Goal: Transaction & Acquisition: Purchase product/service

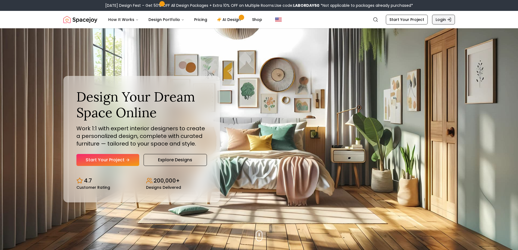
click at [445, 19] on link "Login" at bounding box center [443, 20] width 23 height 10
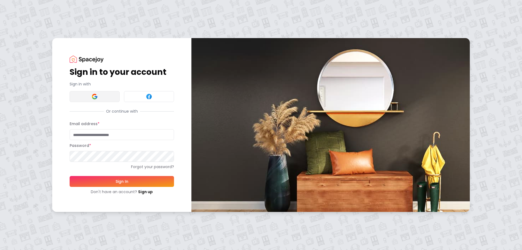
click at [99, 96] on button at bounding box center [95, 96] width 50 height 11
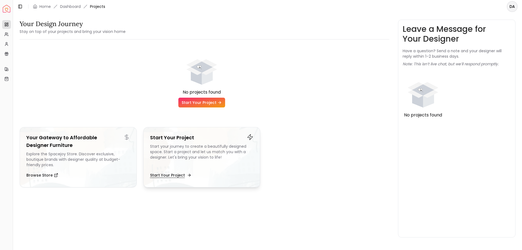
click at [184, 175] on button "Start Your Project" at bounding box center [170, 175] width 40 height 11
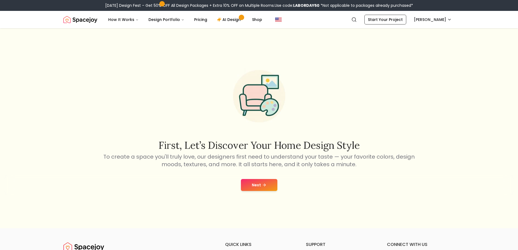
click at [266, 186] on icon at bounding box center [264, 185] width 4 height 4
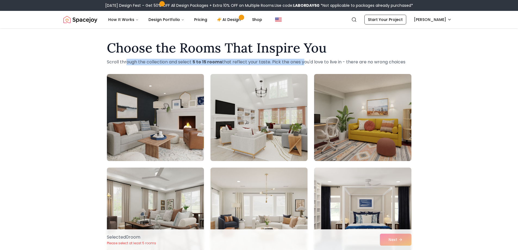
drag, startPoint x: 126, startPoint y: 61, endPoint x: 298, endPoint y: 55, distance: 172.5
click at [301, 62] on p "Scroll through the collection and select 5 to 15 rooms that reflect your taste.…" at bounding box center [259, 62] width 304 height 7
click at [300, 59] on p "Scroll through the collection and select 5 to 15 rooms that reflect your taste.…" at bounding box center [259, 62] width 304 height 7
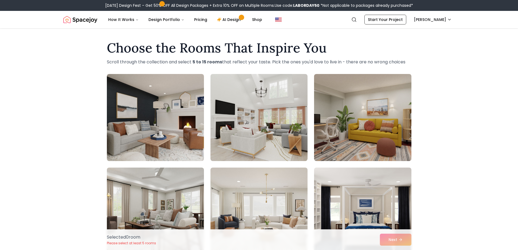
drag, startPoint x: 253, startPoint y: 61, endPoint x: 409, endPoint y: 63, distance: 156.0
click at [409, 63] on p "Scroll through the collection and select 5 to 15 rooms that reflect your taste.…" at bounding box center [259, 62] width 304 height 7
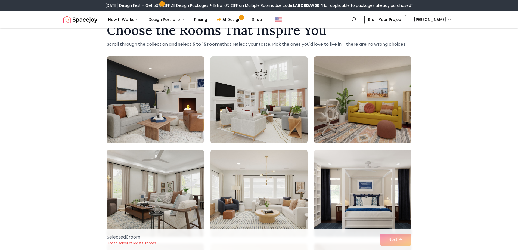
scroll to position [27, 0]
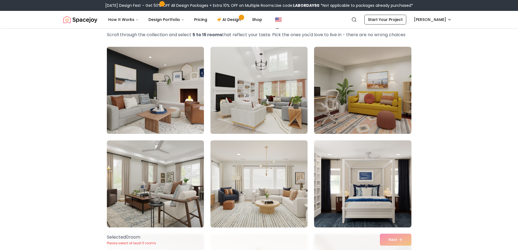
click at [152, 83] on img at bounding box center [155, 90] width 102 height 91
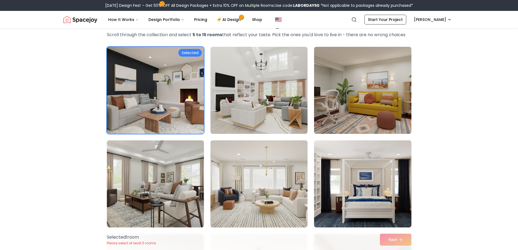
click at [153, 86] on img at bounding box center [155, 90] width 102 height 91
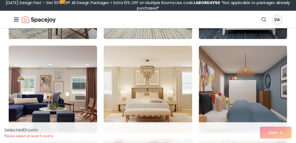
scroll to position [245, 0]
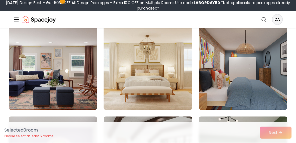
click at [184, 38] on img at bounding box center [147, 66] width 93 height 91
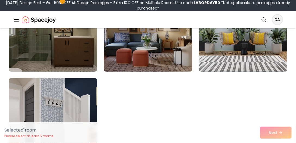
scroll to position [3087, 0]
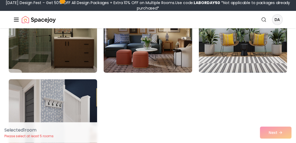
click at [80, 88] on img at bounding box center [53, 122] width 93 height 91
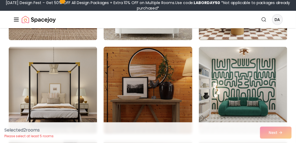
scroll to position [2761, 0]
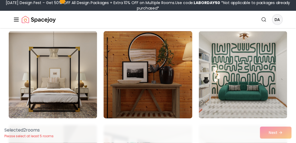
click at [151, 42] on img at bounding box center [147, 74] width 93 height 91
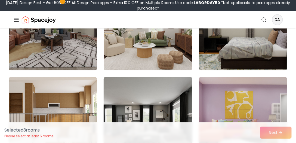
scroll to position [2373, 0]
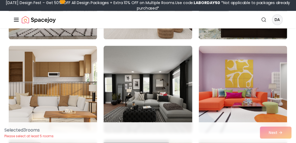
click at [170, 54] on img at bounding box center [147, 88] width 93 height 91
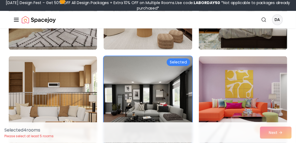
scroll to position [2342, 0]
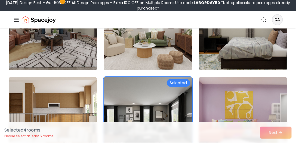
click at [272, 133] on div "Selected 4 room s Please select at least 5 rooms Next" at bounding box center [148, 132] width 296 height 21
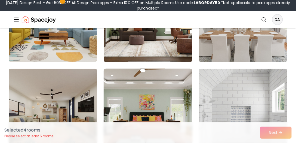
scroll to position [2202, 0]
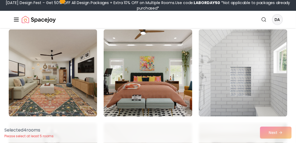
click at [260, 70] on img at bounding box center [243, 72] width 93 height 91
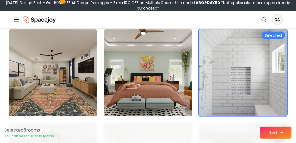
click at [285, 133] on button "Next" at bounding box center [276, 132] width 32 height 12
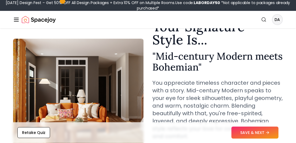
scroll to position [31, 0]
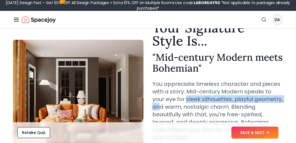
drag, startPoint x: 172, startPoint y: 98, endPoint x: 274, endPoint y: 100, distance: 102.2
click at [274, 100] on p "You appreciate timeless character and pieces with a story. Mid-century Modern s…" at bounding box center [217, 110] width 130 height 61
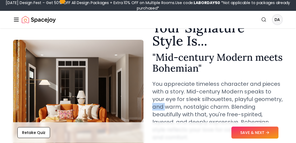
click at [274, 100] on p "You appreciate timeless character and pieces with a story. Mid-century Modern s…" at bounding box center [217, 110] width 130 height 61
click at [160, 107] on p "You appreciate timeless character and pieces with a story. Mid-century Modern s…" at bounding box center [217, 110] width 130 height 61
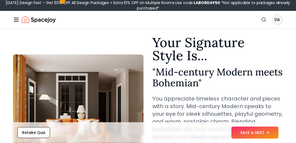
scroll to position [15, 0]
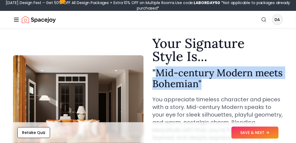
drag, startPoint x: 159, startPoint y: 72, endPoint x: 252, endPoint y: 84, distance: 93.5
click at [252, 84] on h2 "" Mid-century Modern meets Bohemian "" at bounding box center [217, 78] width 130 height 22
drag, startPoint x: 252, startPoint y: 84, endPoint x: 237, endPoint y: 81, distance: 14.7
click at [252, 84] on h2 "" Mid-century Modern meets Bohemian "" at bounding box center [217, 78] width 130 height 22
click at [170, 80] on h2 "" Mid-century Modern meets Bohemian "" at bounding box center [217, 78] width 130 height 22
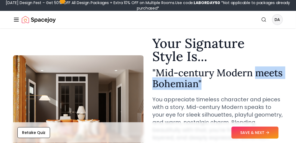
drag, startPoint x: 191, startPoint y: 87, endPoint x: 234, endPoint y: 83, distance: 43.7
click at [234, 84] on h2 "" Mid-century Modern meets Bohemian "" at bounding box center [217, 78] width 130 height 22
click at [234, 83] on h2 "" Mid-century Modern meets Bohemian "" at bounding box center [217, 78] width 130 height 22
drag, startPoint x: 161, startPoint y: 83, endPoint x: 239, endPoint y: 84, distance: 78.0
click at [239, 84] on h2 "" Mid-century Modern meets Bohemian "" at bounding box center [217, 78] width 130 height 22
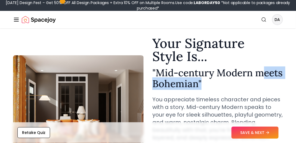
click at [239, 84] on h2 "" Mid-century Modern meets Bohemian "" at bounding box center [217, 78] width 130 height 22
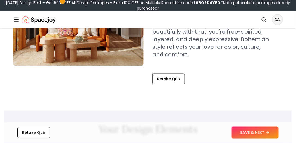
scroll to position [109, 0]
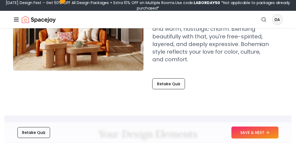
click at [29, 133] on button "Retake Quiz" at bounding box center [33, 132] width 33 height 11
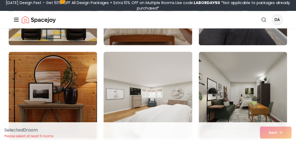
scroll to position [326, 0]
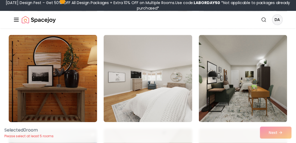
click at [79, 64] on img at bounding box center [53, 78] width 93 height 91
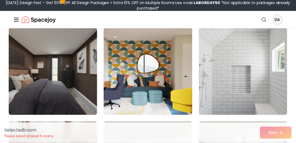
scroll to position [1553, 0]
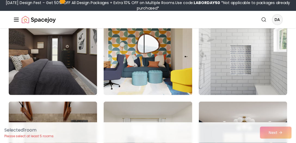
click at [263, 55] on img at bounding box center [243, 51] width 93 height 91
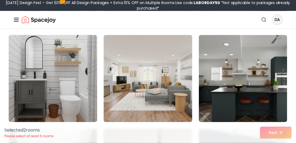
scroll to position [1910, 0]
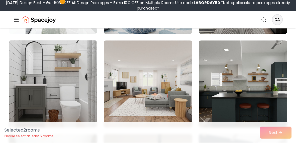
click at [89, 52] on img at bounding box center [53, 83] width 93 height 91
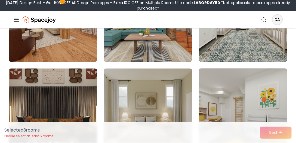
scroll to position [2485, 0]
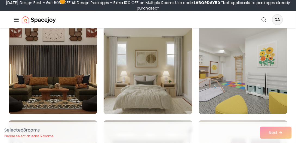
click at [164, 44] on img at bounding box center [147, 69] width 93 height 91
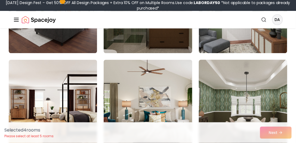
scroll to position [2904, 0]
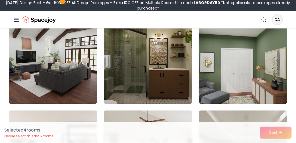
drag, startPoint x: 255, startPoint y: 53, endPoint x: 275, endPoint y: 48, distance: 20.8
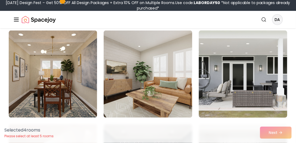
scroll to position [62, 0]
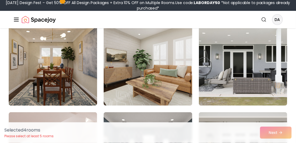
click at [58, 58] on img at bounding box center [53, 61] width 93 height 91
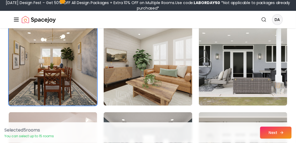
click at [270, 130] on button "Next" at bounding box center [276, 132] width 32 height 12
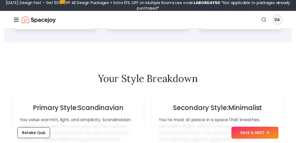
scroll to position [342, 0]
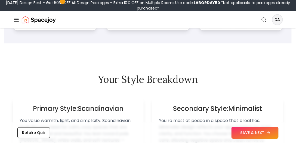
click at [235, 131] on button "SAVE & NEXT" at bounding box center [254, 132] width 47 height 12
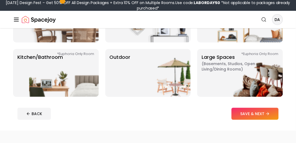
scroll to position [140, 0]
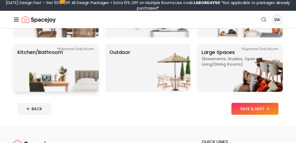
click at [53, 66] on img at bounding box center [64, 68] width 70 height 48
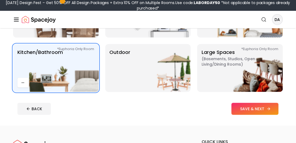
click at [260, 110] on button "SAVE & NEXT" at bounding box center [254, 109] width 47 height 12
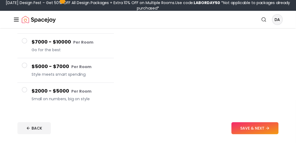
scroll to position [124, 0]
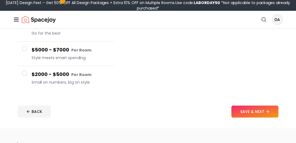
drag, startPoint x: 25, startPoint y: 72, endPoint x: 86, endPoint y: 78, distance: 61.5
click at [25, 71] on span at bounding box center [24, 72] width 5 height 5
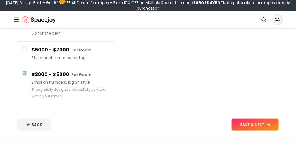
click at [254, 122] on button "SAVE & NEXT" at bounding box center [254, 125] width 47 height 12
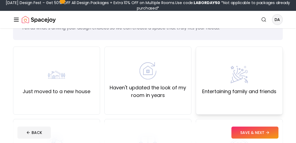
scroll to position [31, 0]
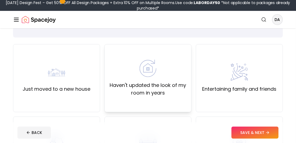
click at [158, 88] on label "Haven't updated the look of my room in years" at bounding box center [148, 88] width 78 height 15
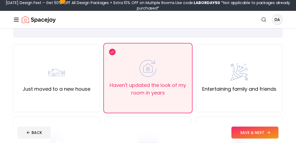
click at [247, 131] on button "SAVE & NEXT" at bounding box center [254, 132] width 47 height 12
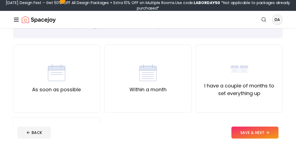
scroll to position [31, 0]
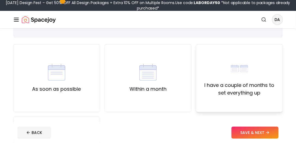
click at [259, 87] on label "I have a couple of months to set everything up" at bounding box center [239, 88] width 78 height 15
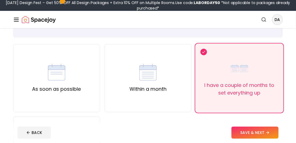
click at [257, 130] on button "SAVE & NEXT" at bounding box center [254, 132] width 47 height 12
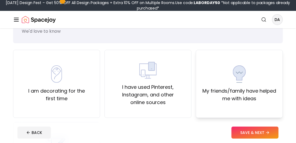
scroll to position [31, 0]
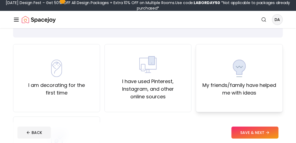
click at [241, 86] on label "My friends/family have helped me with ideas" at bounding box center [239, 88] width 78 height 15
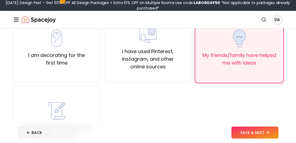
scroll to position [62, 0]
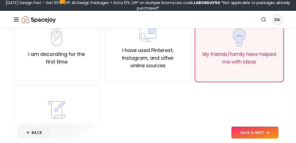
click at [251, 130] on button "SAVE & NEXT" at bounding box center [254, 132] width 47 height 12
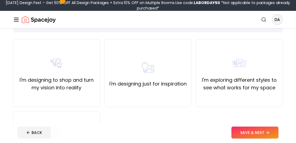
scroll to position [46, 0]
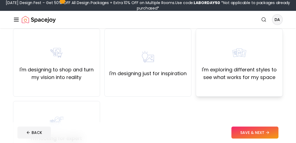
click at [256, 74] on label "I'm exploring different styles to see what works for my space" at bounding box center [239, 73] width 78 height 15
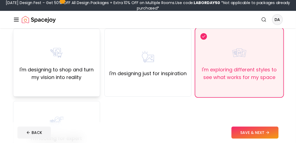
click at [16, 58] on div "I'm designing to shop and turn my vision into reality" at bounding box center [56, 63] width 87 height 68
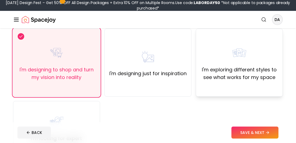
click at [218, 71] on label "I'm exploring different styles to see what works for my space" at bounding box center [239, 73] width 78 height 15
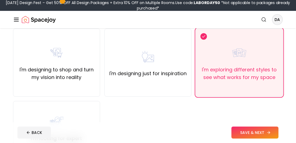
click at [264, 135] on button "SAVE & NEXT" at bounding box center [254, 132] width 47 height 12
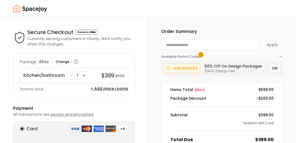
click at [272, 68] on button "USE" at bounding box center [275, 68] width 11 height 8
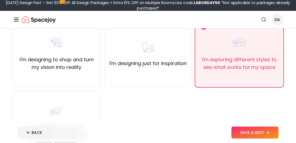
scroll to position [62, 0]
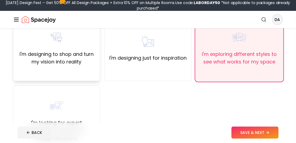
click at [87, 69] on div "I'm designing to shop and turn my vision into reality" at bounding box center [56, 47] width 87 height 68
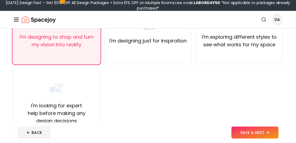
scroll to position [46, 0]
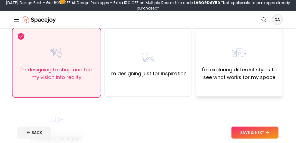
click at [256, 85] on div "I'm exploring different styles to see what works for my space" at bounding box center [239, 63] width 87 height 68
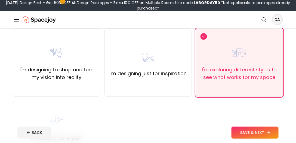
click at [264, 133] on button "SAVE & NEXT" at bounding box center [254, 132] width 47 height 12
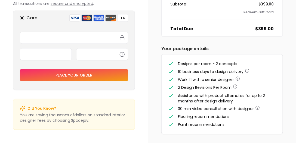
scroll to position [112, 0]
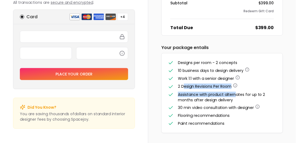
drag, startPoint x: 210, startPoint y: 87, endPoint x: 235, endPoint y: 92, distance: 24.6
click at [234, 92] on ul "Designs per room - 2 concepts 10 business days to design delivery Work 1:1 with…" at bounding box center [222, 93] width 108 height 66
click at [234, 92] on span "Assistance with product alternates for up to 2 months after design delivery" at bounding box center [221, 97] width 87 height 11
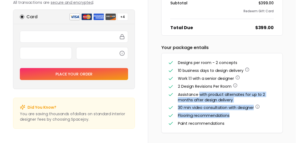
drag, startPoint x: 219, startPoint y: 98, endPoint x: 249, endPoint y: 110, distance: 32.3
click at [248, 110] on ul "Designs per room - 2 concepts 10 business days to design delivery Work 1:1 with…" at bounding box center [222, 93] width 108 height 66
click at [249, 110] on ul "Designs per room - 2 concepts 10 business days to design delivery Work 1:1 with…" at bounding box center [222, 93] width 108 height 66
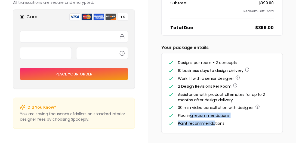
drag, startPoint x: 189, startPoint y: 115, endPoint x: 219, endPoint y: 117, distance: 29.7
click at [216, 117] on ul "Designs per room - 2 concepts 10 business days to design delivery Work 1:1 with…" at bounding box center [222, 93] width 108 height 66
click at [219, 117] on span "Flooring recommendations" at bounding box center [204, 115] width 52 height 5
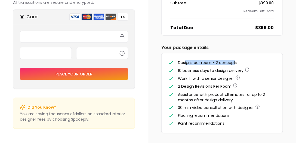
drag, startPoint x: 185, startPoint y: 61, endPoint x: 234, endPoint y: 64, distance: 49.5
click at [234, 64] on span "Designs per room - 2 concepts" at bounding box center [207, 62] width 59 height 5
click at [234, 60] on span "Designs per room - 2 concepts" at bounding box center [207, 62] width 59 height 5
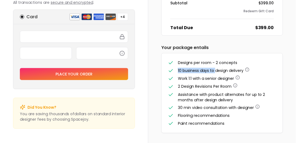
drag, startPoint x: 175, startPoint y: 67, endPoint x: 217, endPoint y: 67, distance: 41.3
click at [216, 67] on ul "Designs per room - 2 concepts 10 business days to design delivery Work 1:1 with…" at bounding box center [222, 93] width 108 height 66
click at [217, 68] on span "10 business days to design delivery" at bounding box center [211, 70] width 66 height 5
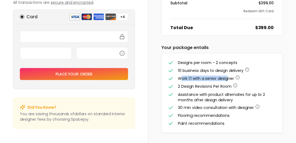
drag, startPoint x: 182, startPoint y: 77, endPoint x: 229, endPoint y: 77, distance: 47.0
click at [229, 77] on span "Work 1:1 with a senior designer" at bounding box center [206, 78] width 56 height 5
drag, startPoint x: 180, startPoint y: 85, endPoint x: 219, endPoint y: 83, distance: 38.1
click at [227, 84] on span "2 Design Revisions Per Room" at bounding box center [205, 85] width 54 height 5
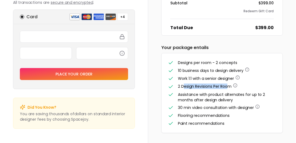
drag, startPoint x: 217, startPoint y: 83, endPoint x: 200, endPoint y: 88, distance: 17.1
click at [217, 84] on span "2 Design Revisions Per Room" at bounding box center [205, 85] width 54 height 5
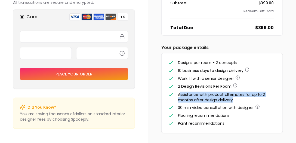
drag, startPoint x: 179, startPoint y: 93, endPoint x: 238, endPoint y: 98, distance: 59.3
click at [238, 98] on div "Assistance with product alternates for up to 2 months after design delivery" at bounding box center [227, 97] width 98 height 11
drag, startPoint x: 195, startPoint y: 94, endPoint x: 238, endPoint y: 95, distance: 43.3
click at [238, 96] on span "Assistance with product alternates for up to 2 months after design delivery" at bounding box center [221, 97] width 87 height 11
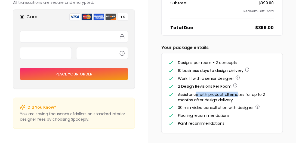
click at [238, 95] on span "Assistance with product alternates for up to 2 months after design delivery" at bounding box center [221, 97] width 87 height 11
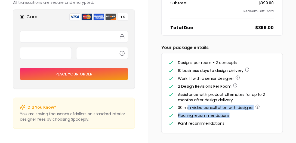
drag, startPoint x: 211, startPoint y: 110, endPoint x: 232, endPoint y: 110, distance: 20.9
click at [232, 110] on ul "Designs per room - 2 concepts 10 business days to design delivery Work 1:1 with…" at bounding box center [222, 93] width 108 height 66
click at [226, 111] on ul "Designs per room - 2 concepts 10 business days to design delivery Work 1:1 with…" at bounding box center [222, 93] width 108 height 66
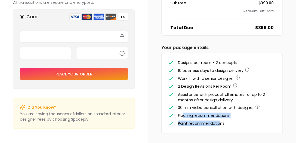
drag, startPoint x: 182, startPoint y: 114, endPoint x: 219, endPoint y: 120, distance: 37.1
click at [218, 122] on ul "Designs per room - 2 concepts 10 business days to design delivery Work 1:1 with…" at bounding box center [222, 93] width 108 height 66
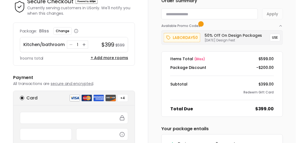
scroll to position [15, 0]
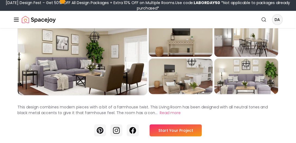
scroll to position [31, 0]
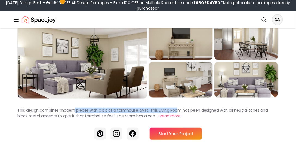
drag, startPoint x: 85, startPoint y: 109, endPoint x: 132, endPoint y: 108, distance: 47.6
click at [171, 109] on p "This design combines modern pieces with a bit of a farmhouse twist. This Living…" at bounding box center [142, 112] width 250 height 11
click at [137, 109] on p "This design combines modern pieces with a bit of a farmhouse twist. This Living…" at bounding box center [142, 112] width 250 height 11
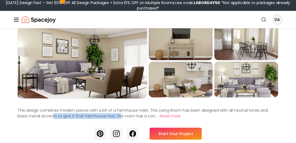
drag, startPoint x: 42, startPoint y: 113, endPoint x: 107, endPoint y: 115, distance: 65.6
click at [107, 115] on p "This design combines modern pieces with a bit of a farmhouse twist. This Living…" at bounding box center [142, 112] width 250 height 11
drag, startPoint x: 107, startPoint y: 115, endPoint x: 139, endPoint y: 115, distance: 32.3
click at [108, 115] on p "This design combines modern pieces with a bit of a farmhouse twist. This Living…" at bounding box center [142, 112] width 250 height 11
click at [160, 114] on button "Read more" at bounding box center [170, 116] width 21 height 6
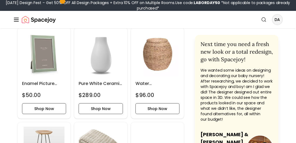
scroll to position [1087, 0]
